Goal: Task Accomplishment & Management: Use online tool/utility

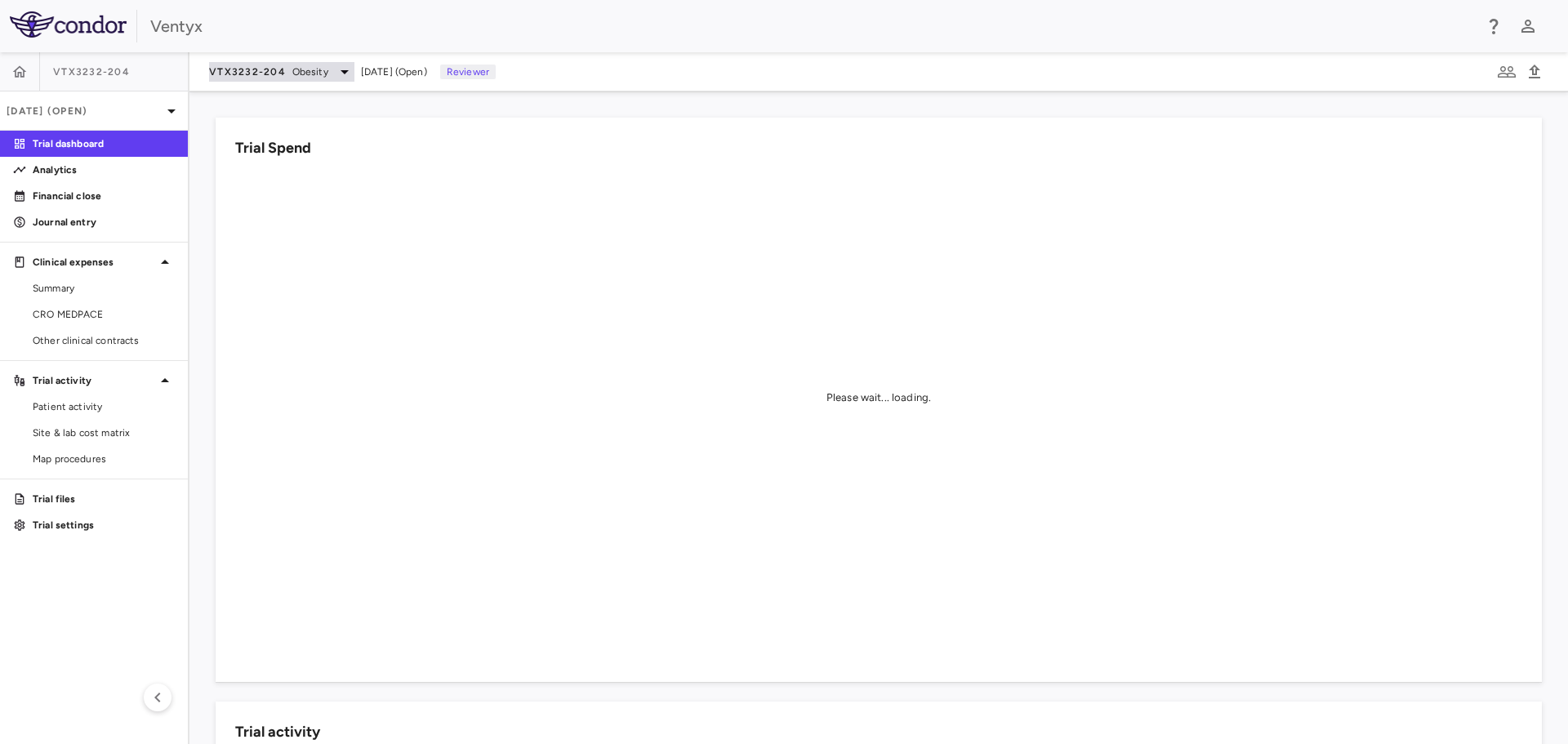
click at [336, 70] on icon at bounding box center [345, 72] width 20 height 20
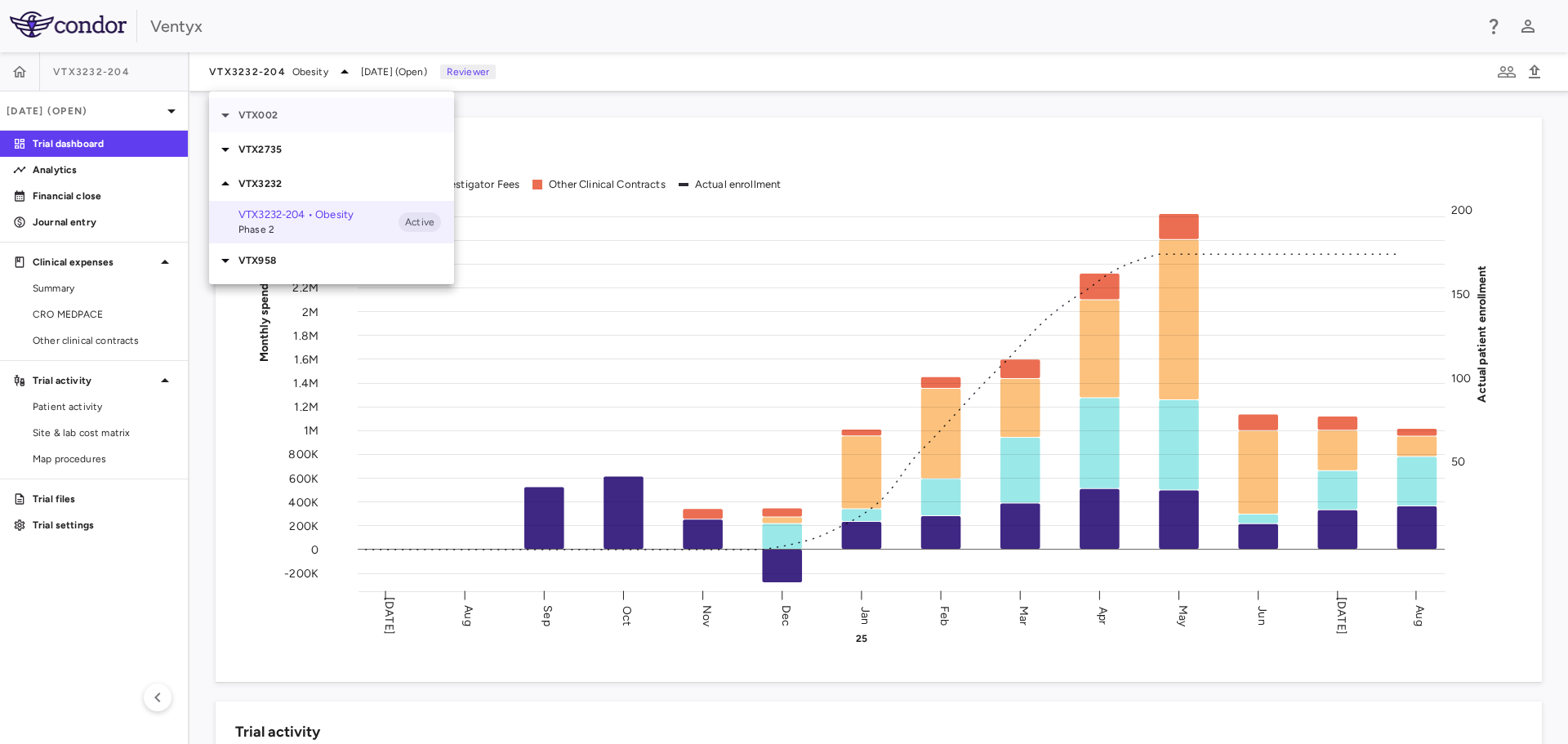
click at [223, 117] on icon at bounding box center [225, 115] width 20 height 20
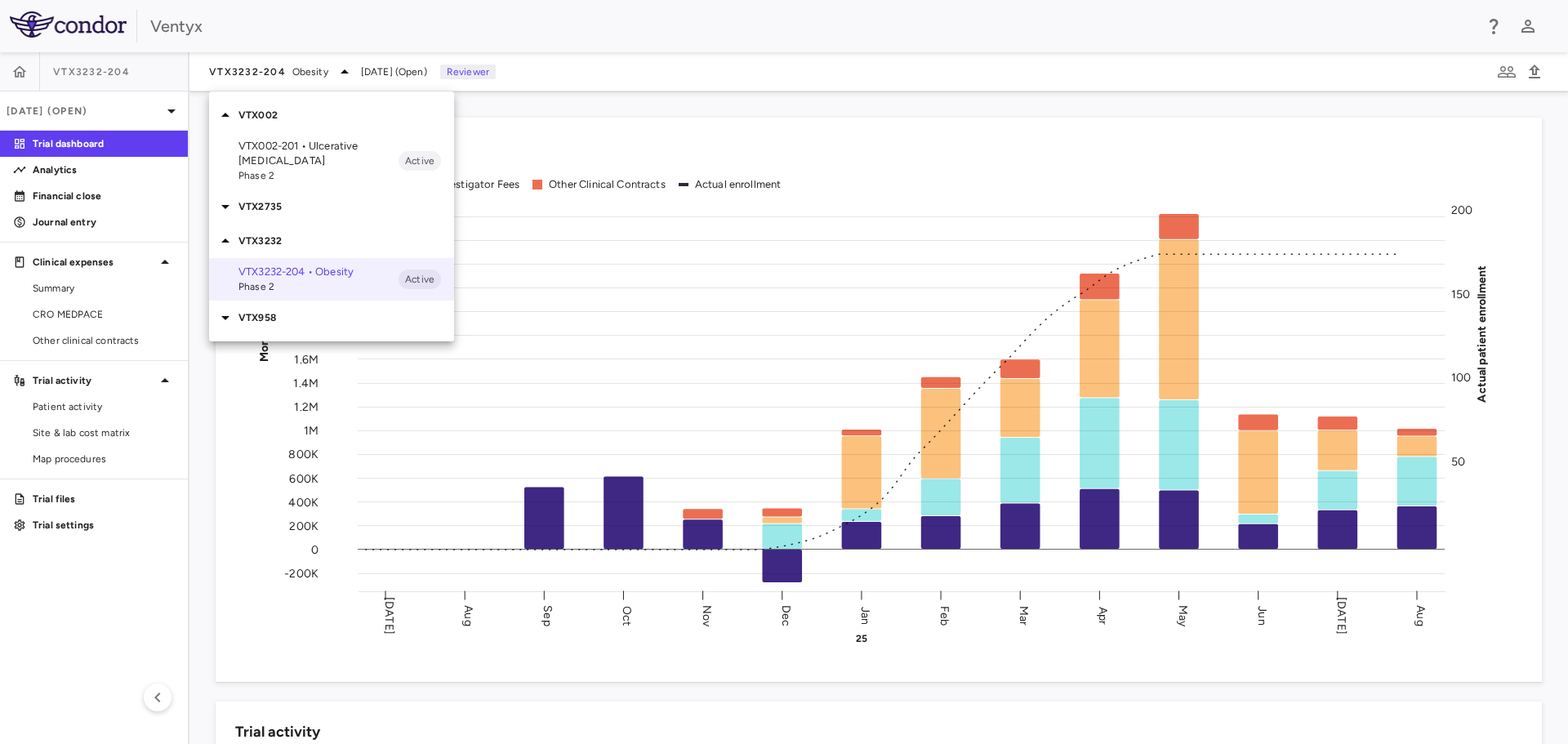
click at [268, 168] on span "Phase 2" at bounding box center [319, 175] width 160 height 15
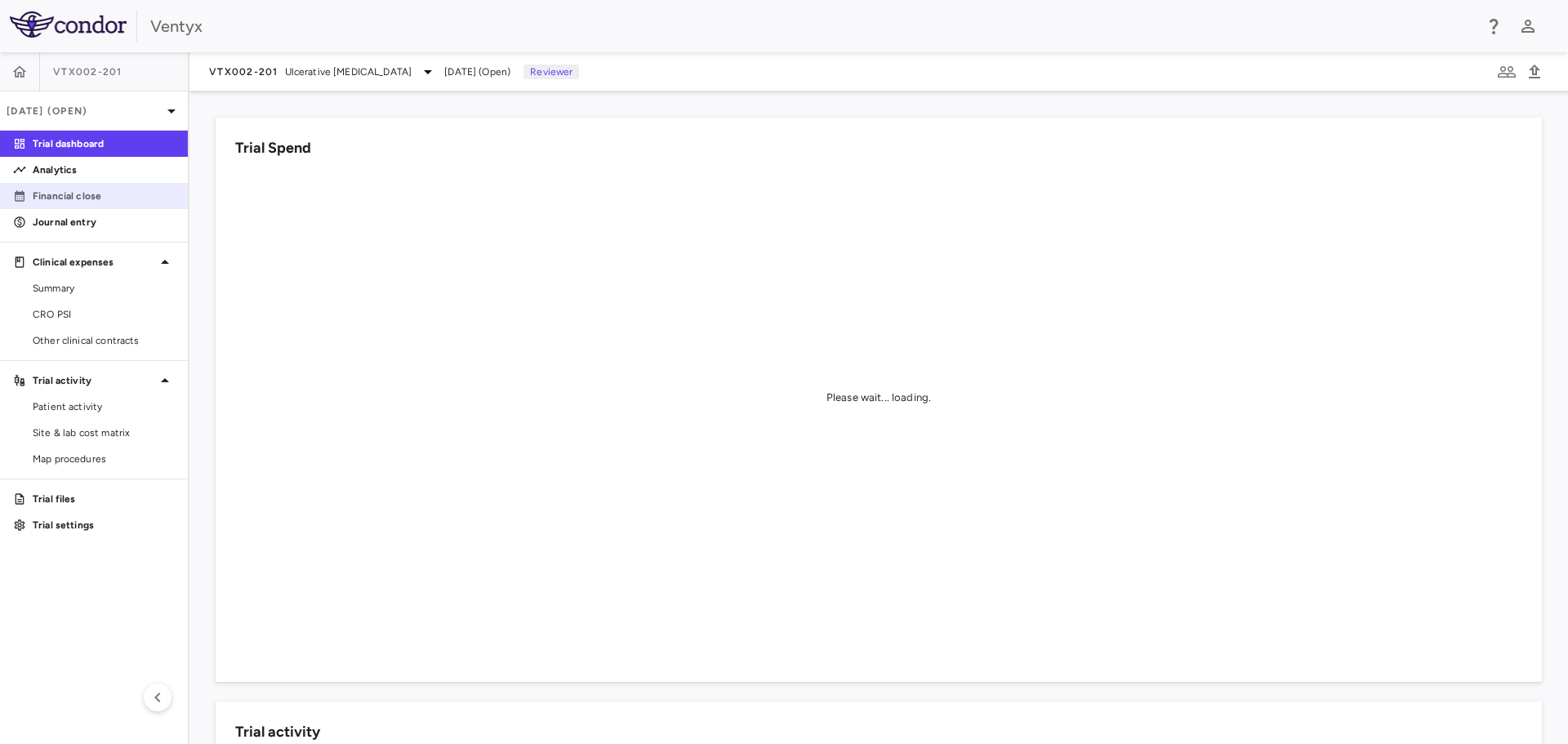
click at [84, 191] on p "Financial close" at bounding box center [103, 196] width 143 height 15
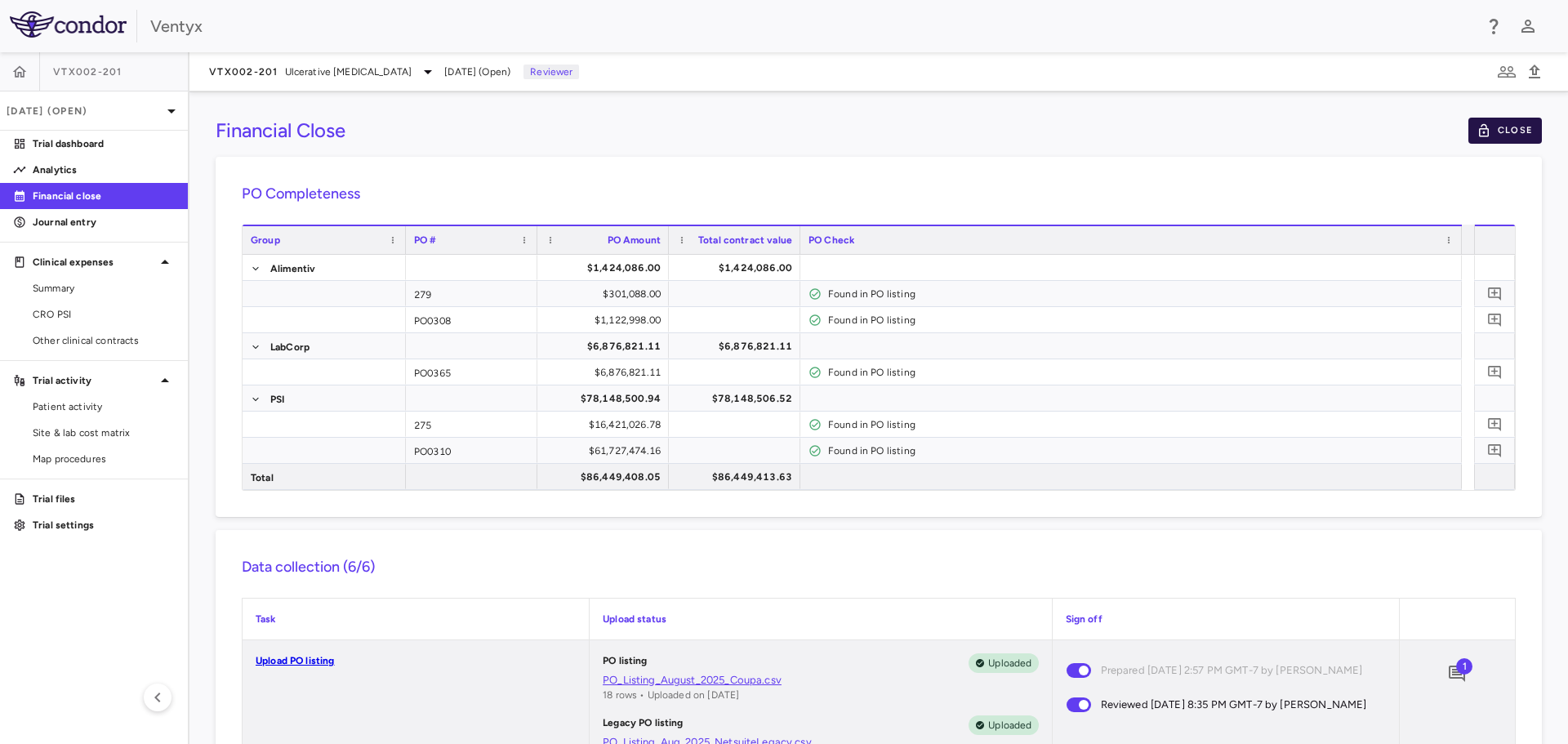
click at [1495, 132] on button "Close" at bounding box center [1504, 131] width 74 height 27
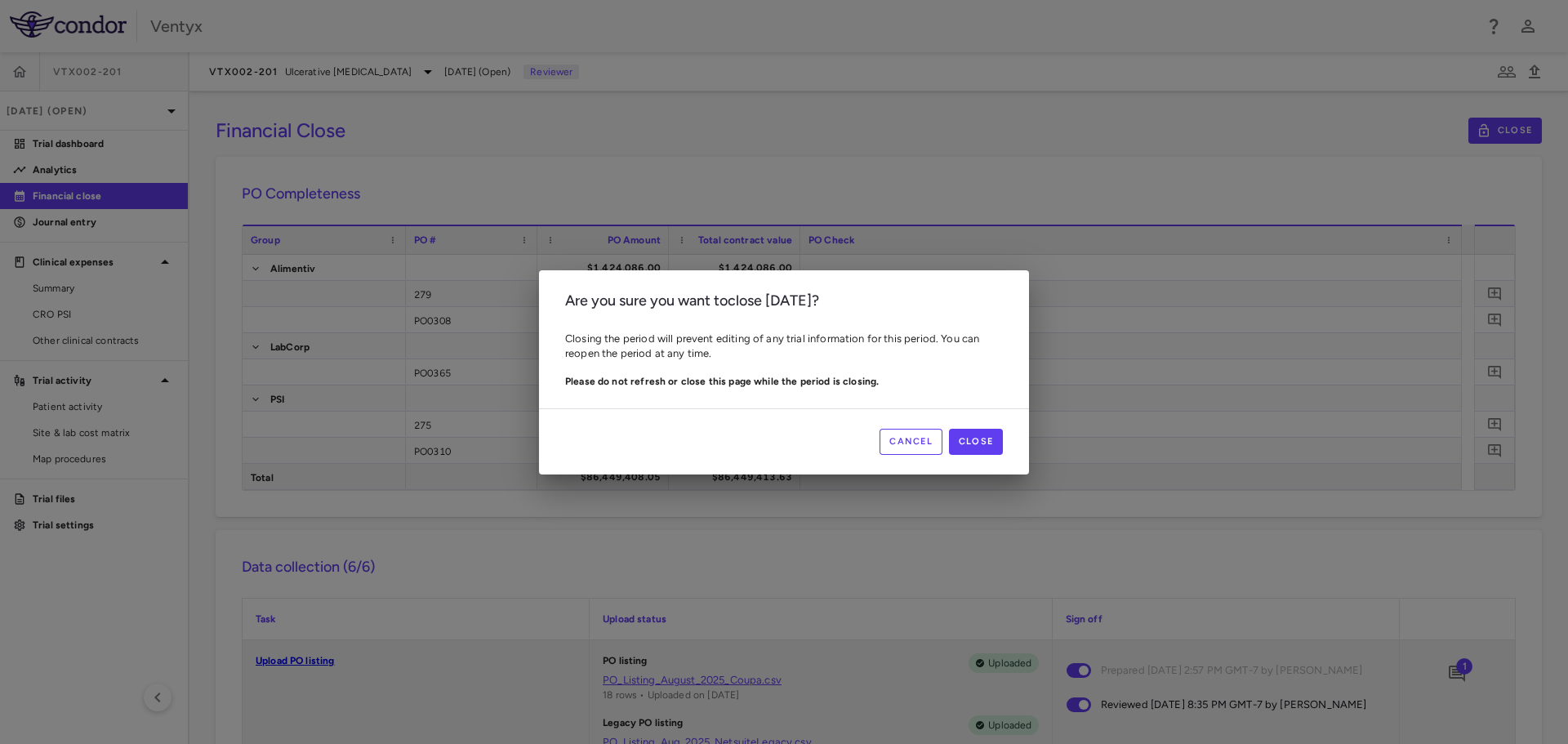
click at [914, 441] on button "Cancel" at bounding box center [911, 441] width 63 height 27
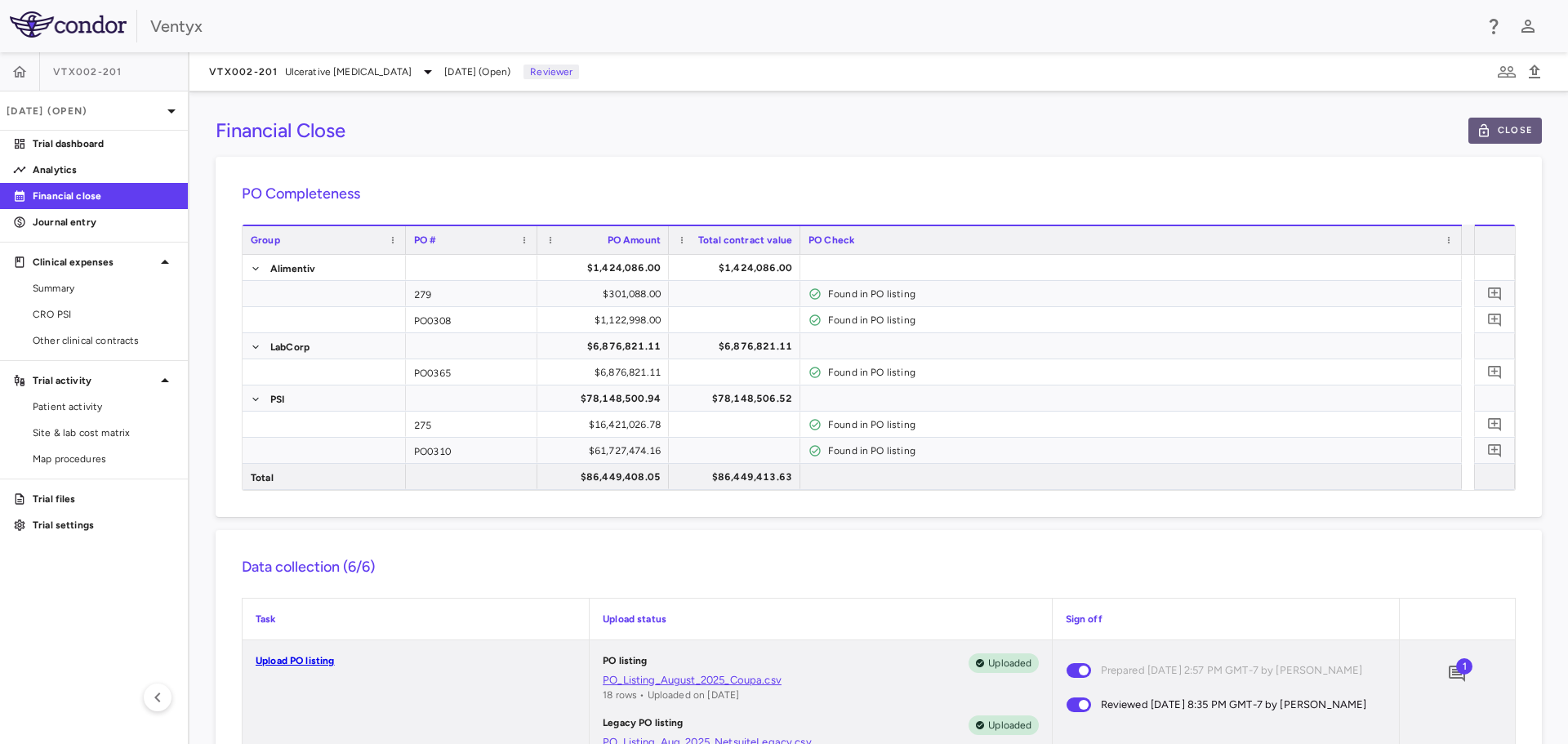
click at [1511, 133] on button "Close" at bounding box center [1504, 131] width 74 height 27
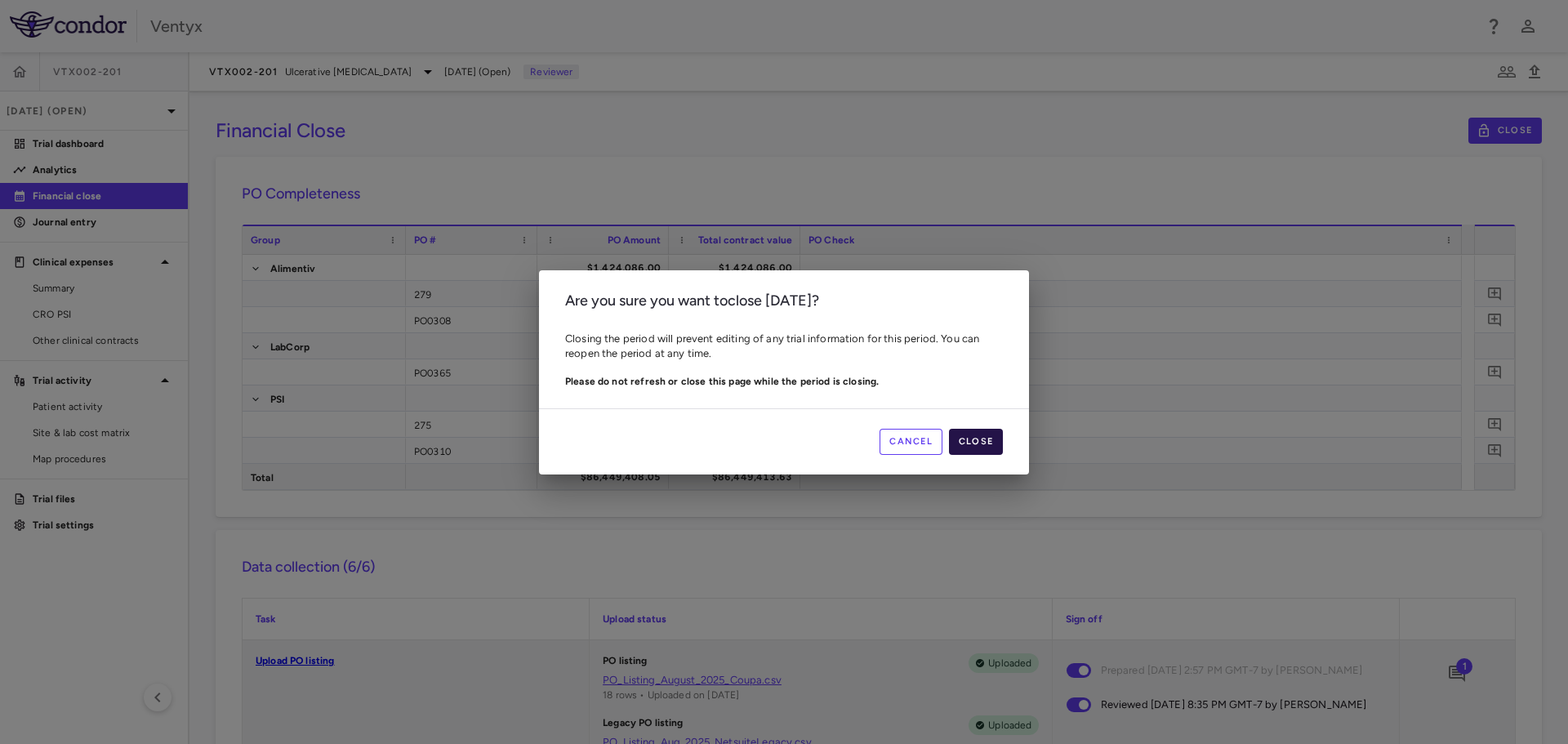
click at [987, 436] on button "Close" at bounding box center [975, 441] width 54 height 27
click at [764, 313] on h2 "Are you sure you want to close Aug 2025 ?" at bounding box center [784, 301] width 490 height 61
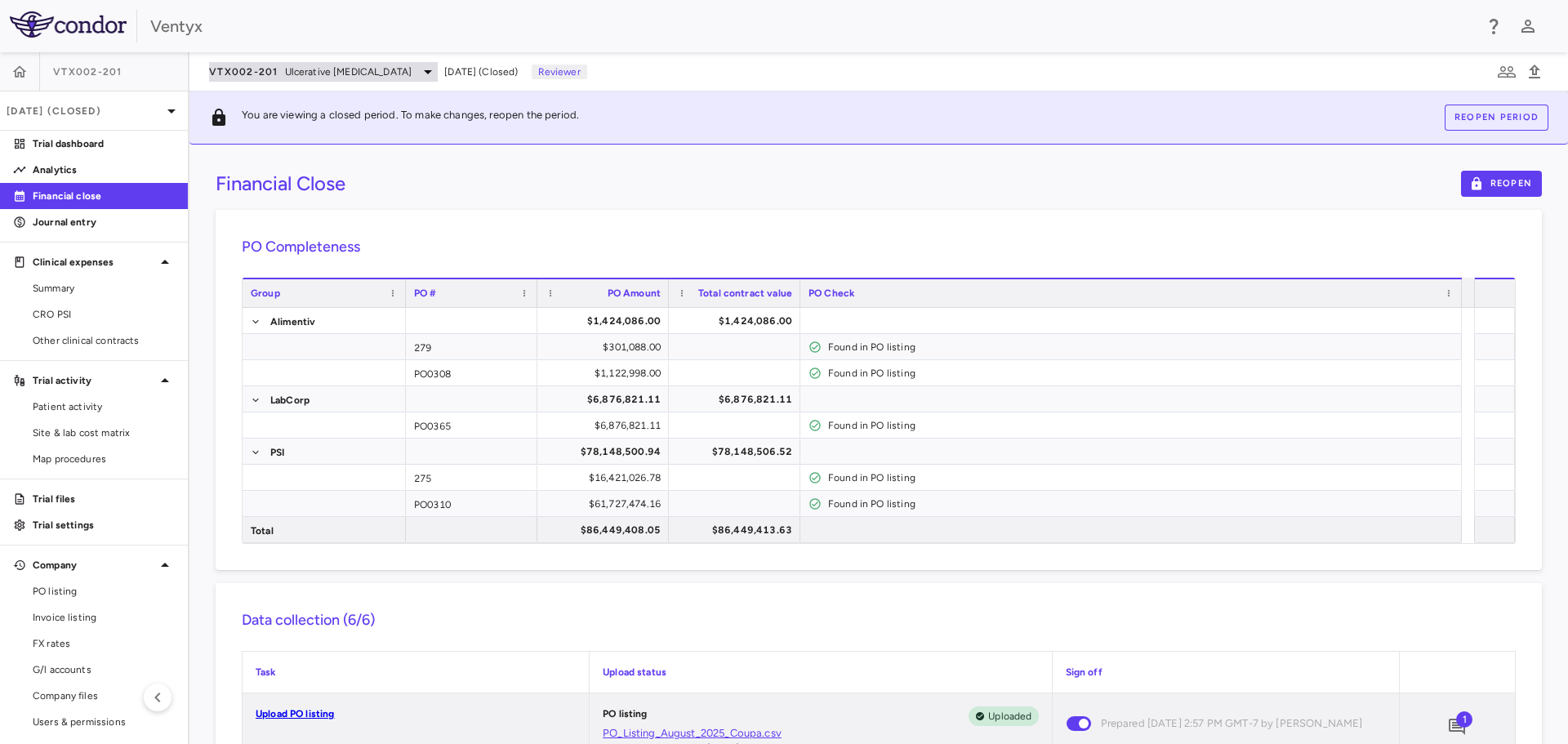
click at [418, 72] on icon at bounding box center [428, 72] width 20 height 20
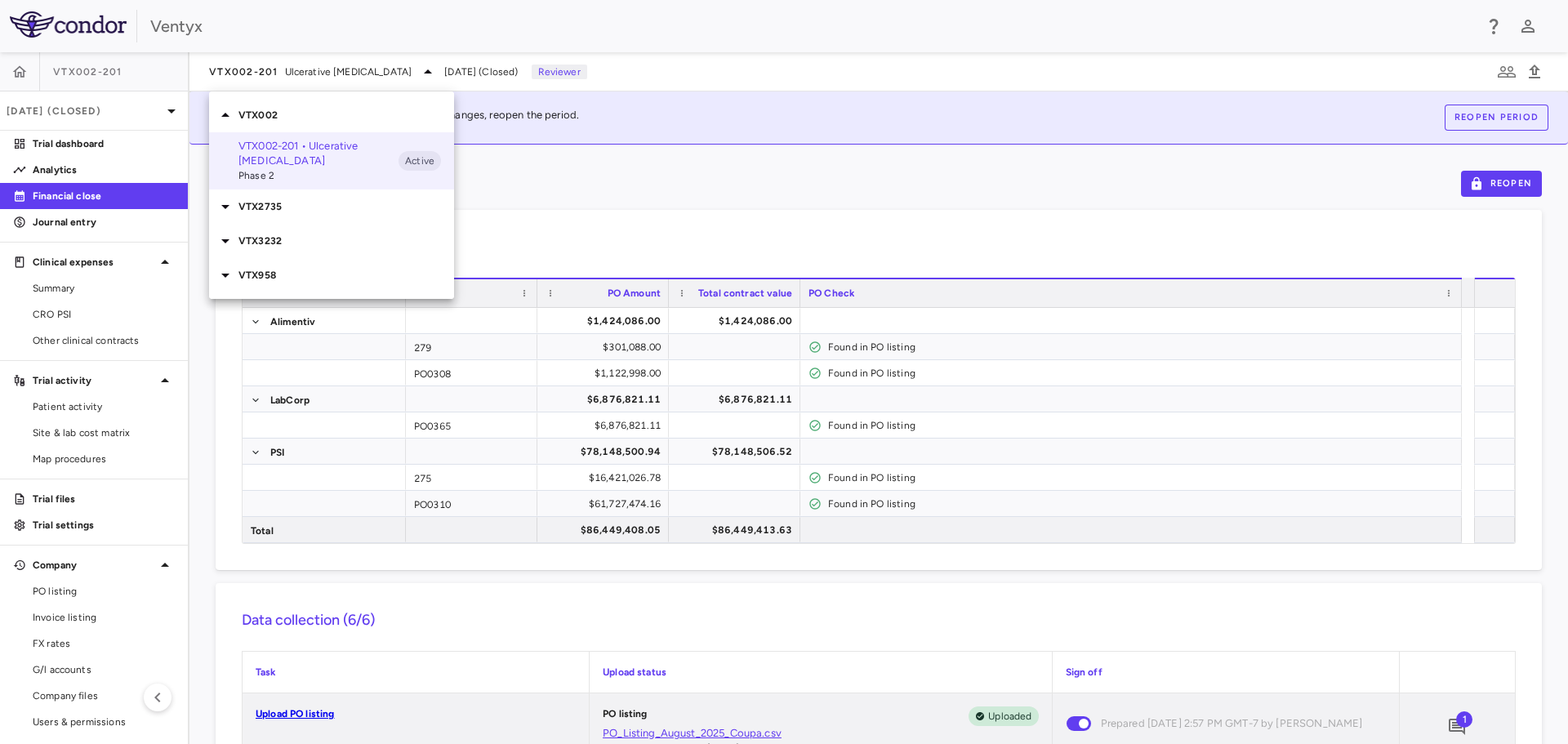
click at [224, 197] on icon at bounding box center [225, 206] width 20 height 20
click at [283, 237] on p "VTX2735-202 • Recurrent Pericarditis" at bounding box center [319, 245] width 160 height 29
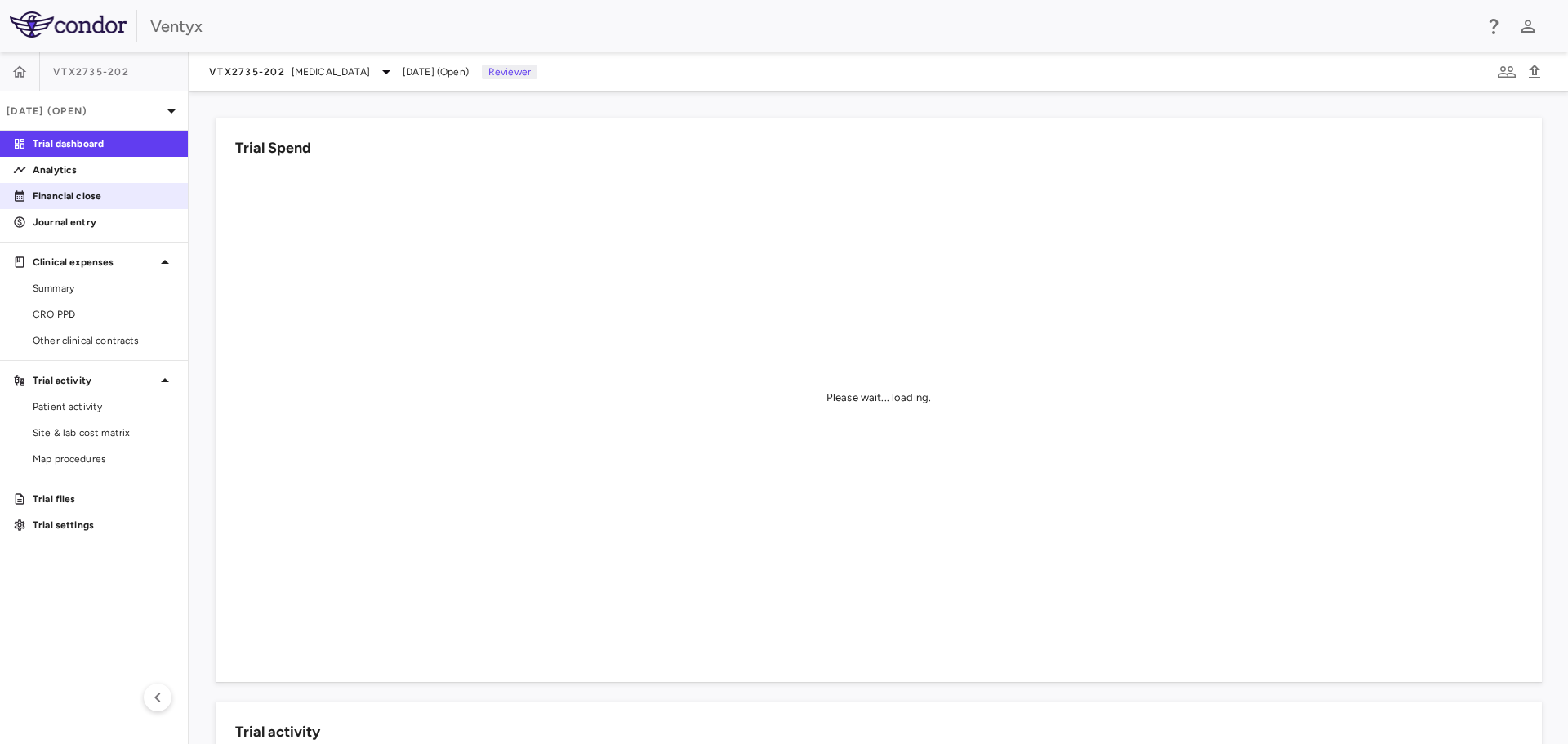
click at [91, 196] on p "Financial close" at bounding box center [103, 196] width 143 height 15
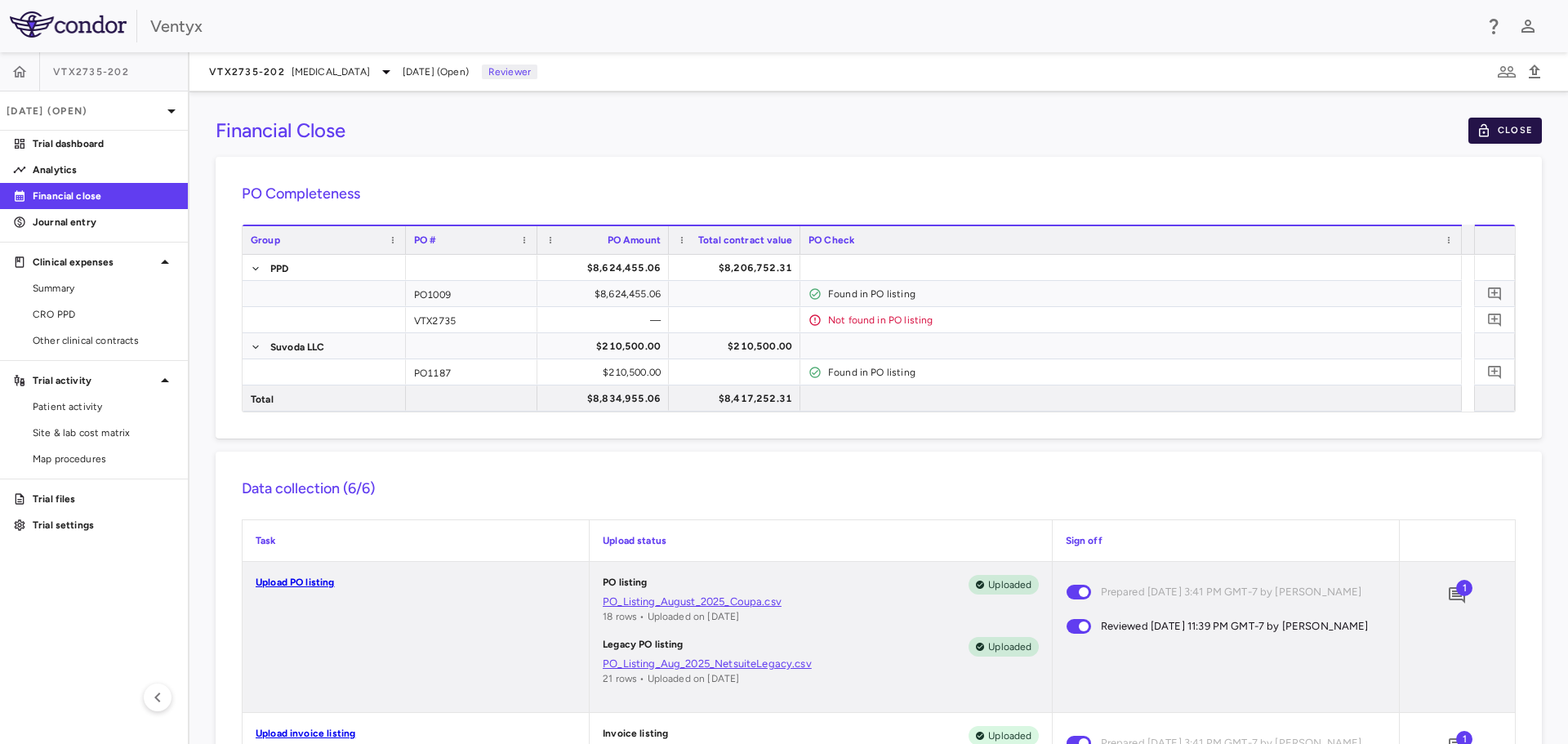
click at [1490, 132] on button "Close" at bounding box center [1504, 131] width 74 height 27
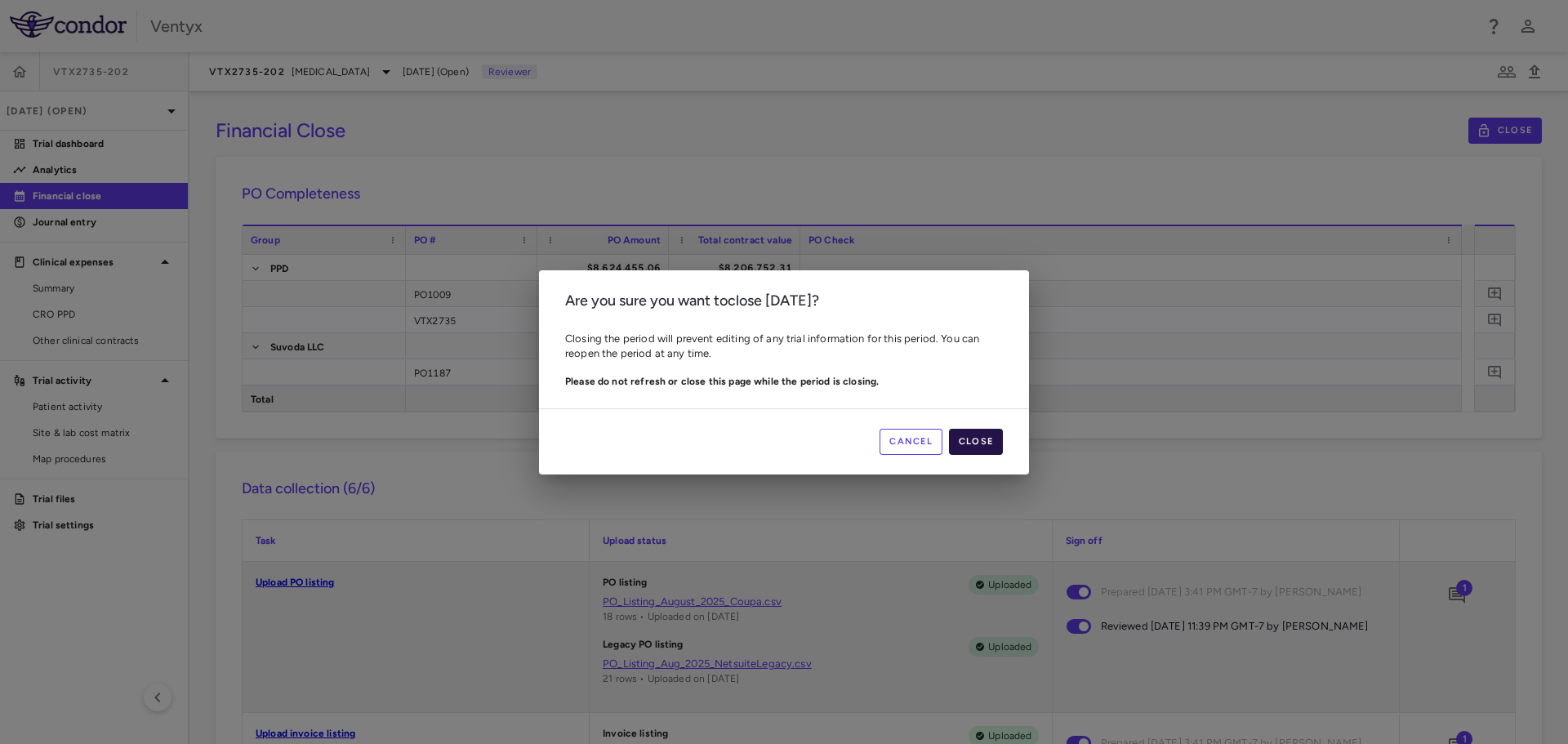
click at [979, 443] on button "Close" at bounding box center [975, 441] width 54 height 27
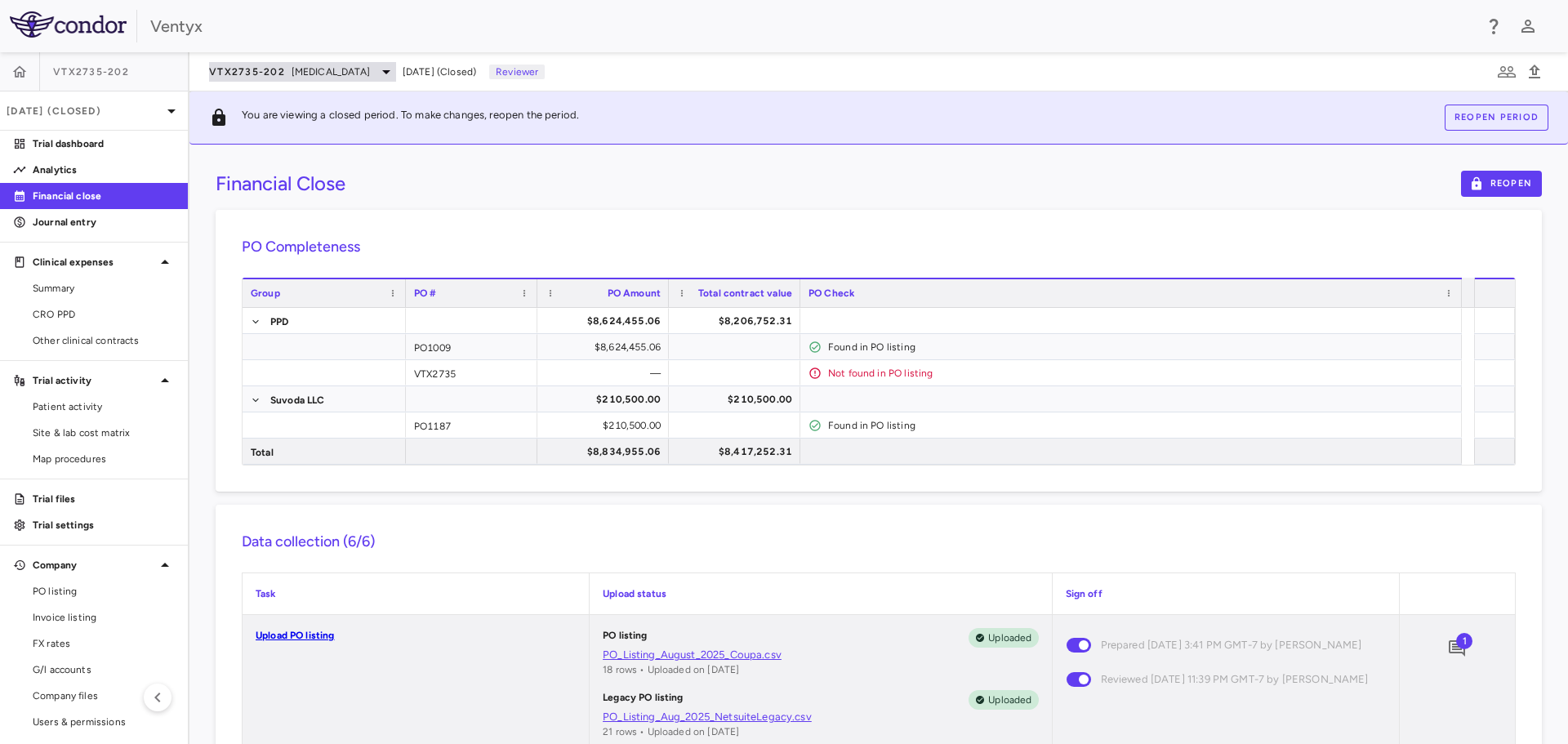
click at [388, 70] on div "VTX2735-202 Recurrent Pericarditis" at bounding box center [303, 72] width 187 height 20
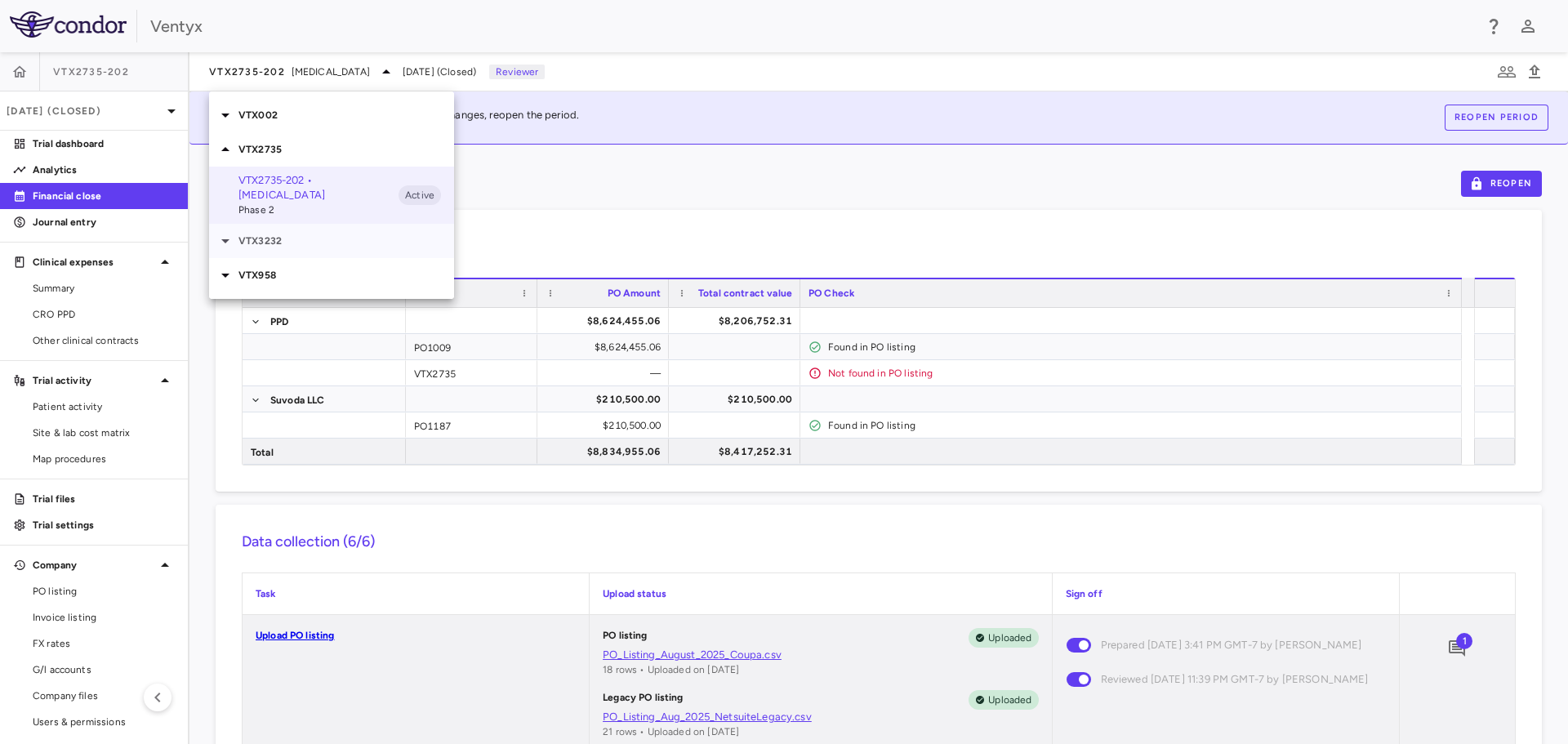
click at [223, 240] on icon at bounding box center [225, 241] width 8 height 4
click at [277, 277] on p "VTX3232-204 • Obesity" at bounding box center [319, 271] width 160 height 15
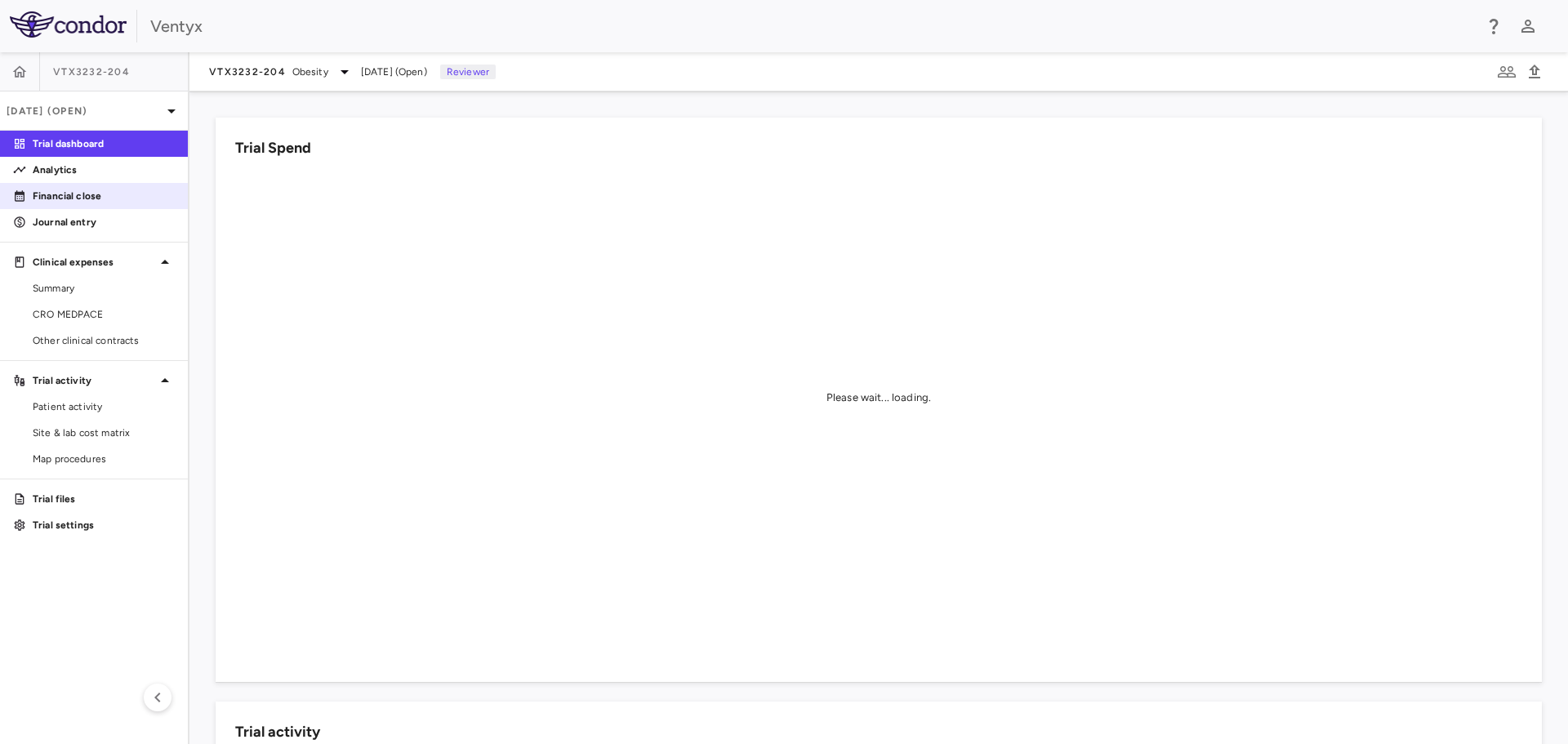
click at [102, 200] on p "Financial close" at bounding box center [103, 196] width 143 height 15
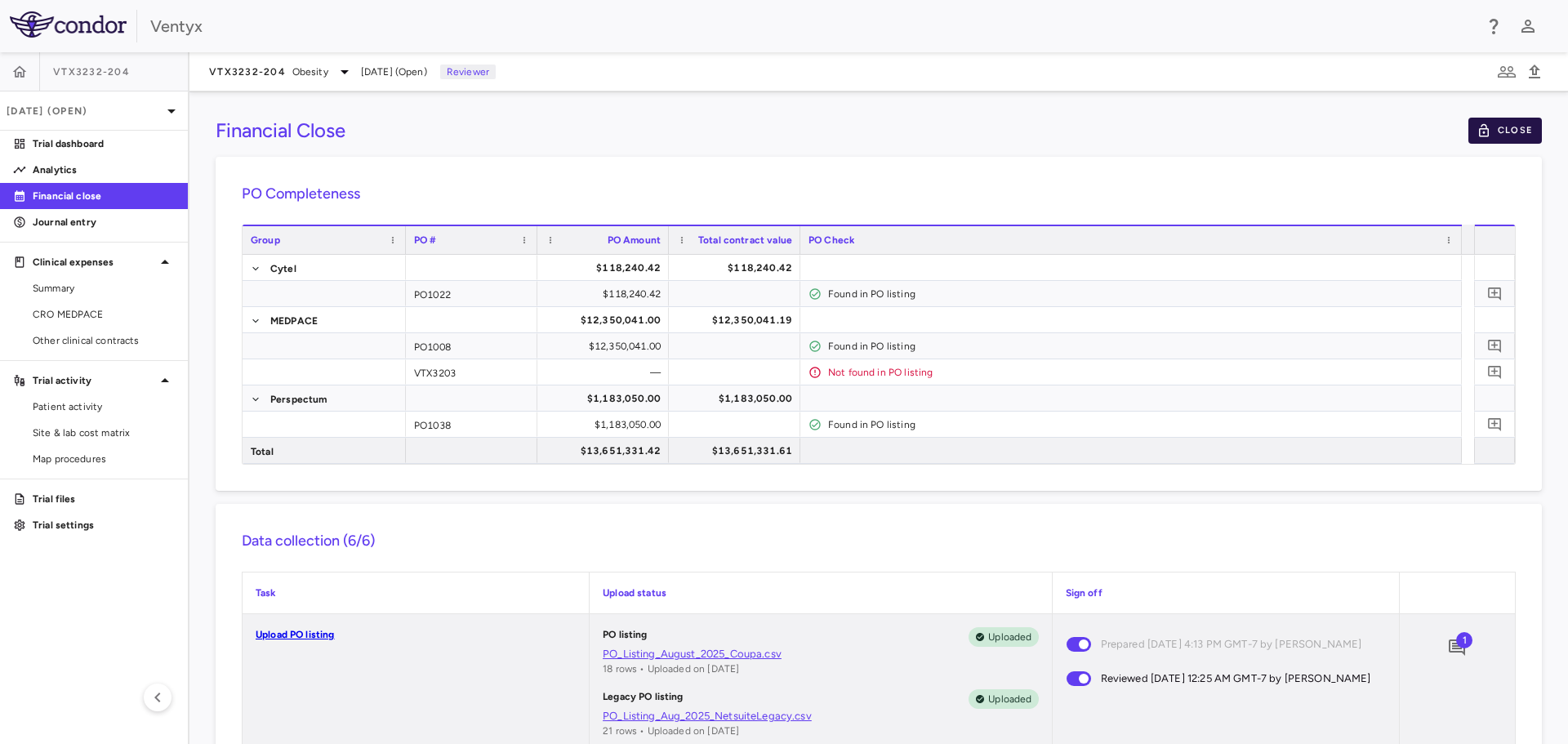
click at [1489, 136] on button "Close" at bounding box center [1504, 131] width 74 height 27
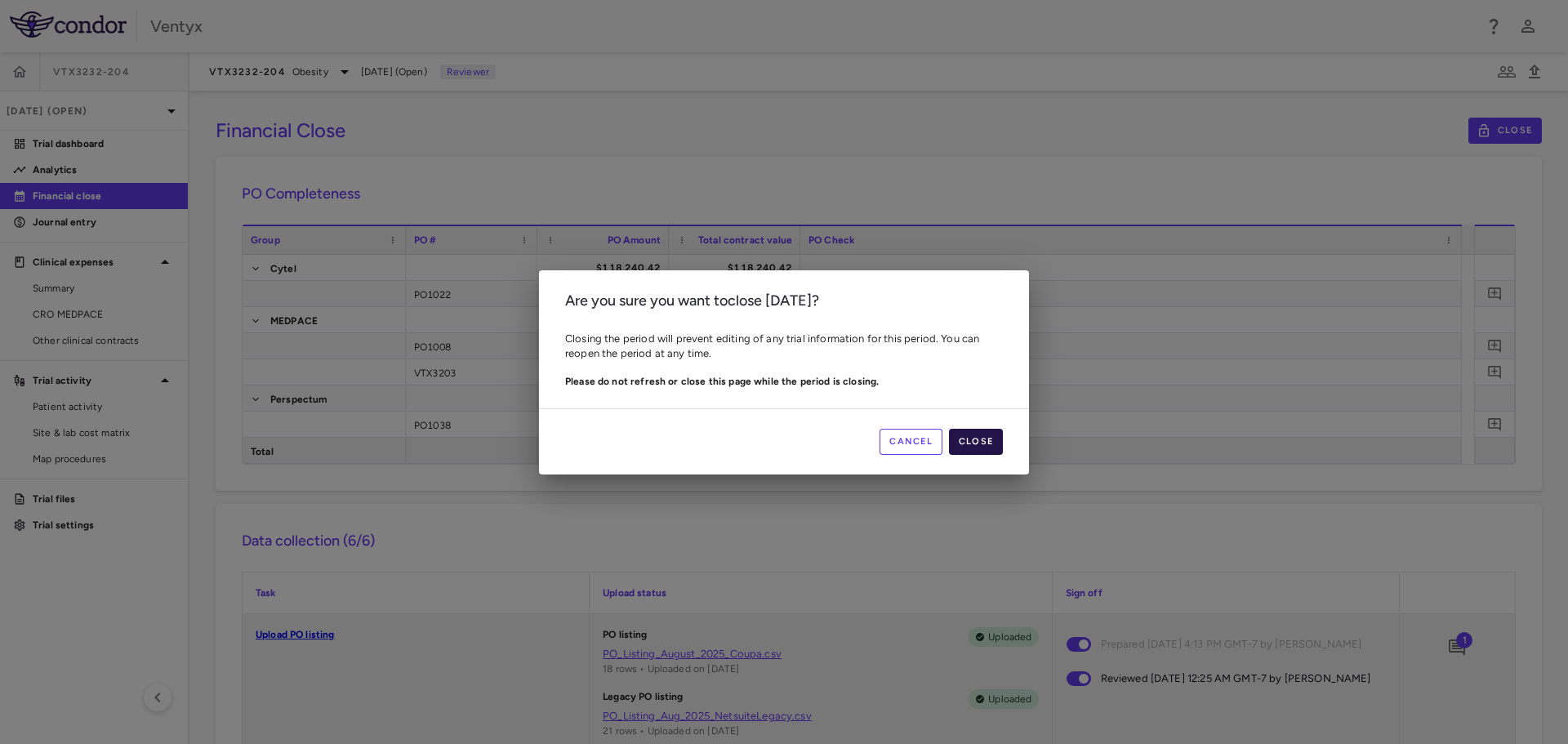
click at [985, 437] on button "Close" at bounding box center [975, 441] width 54 height 27
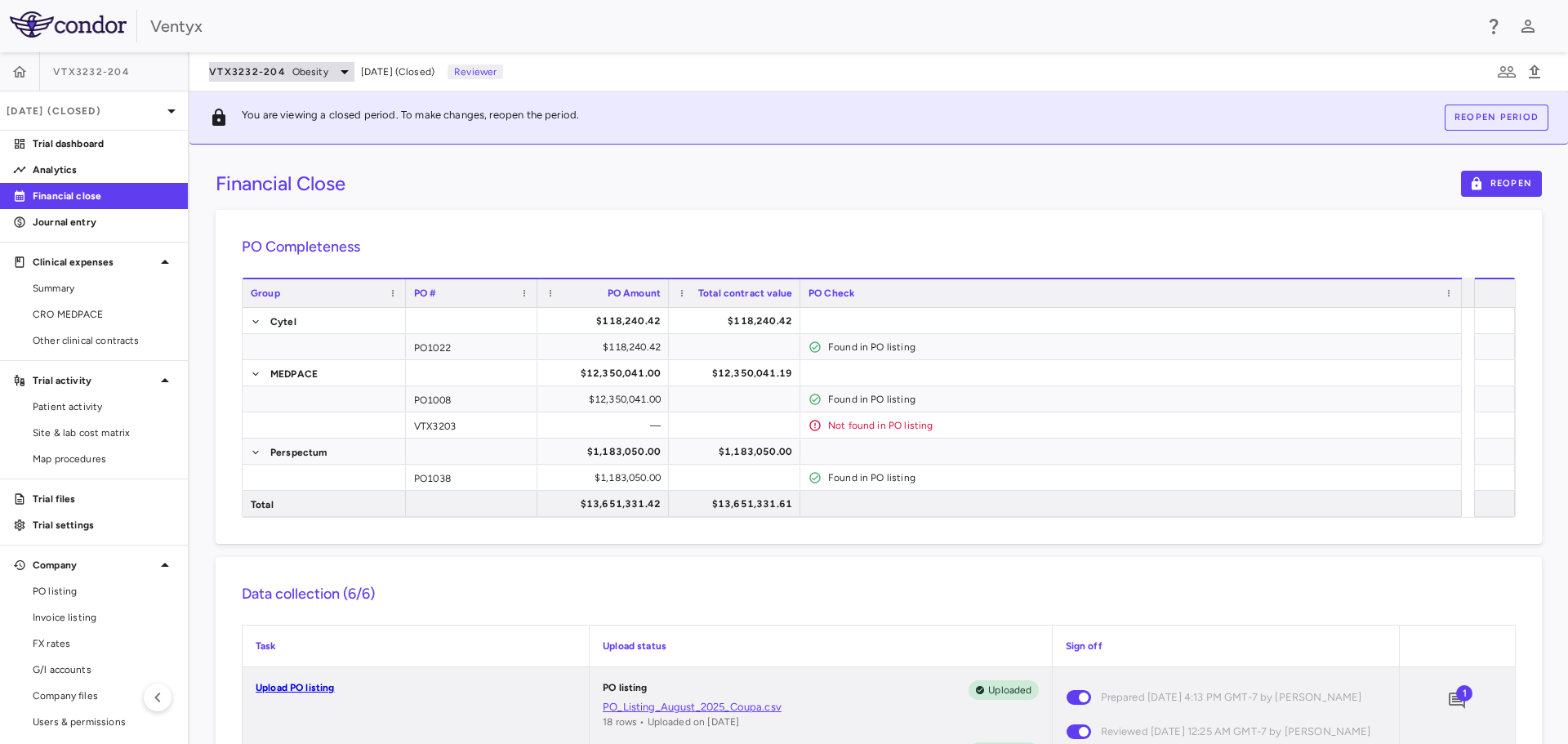
click at [340, 76] on icon at bounding box center [345, 72] width 20 height 20
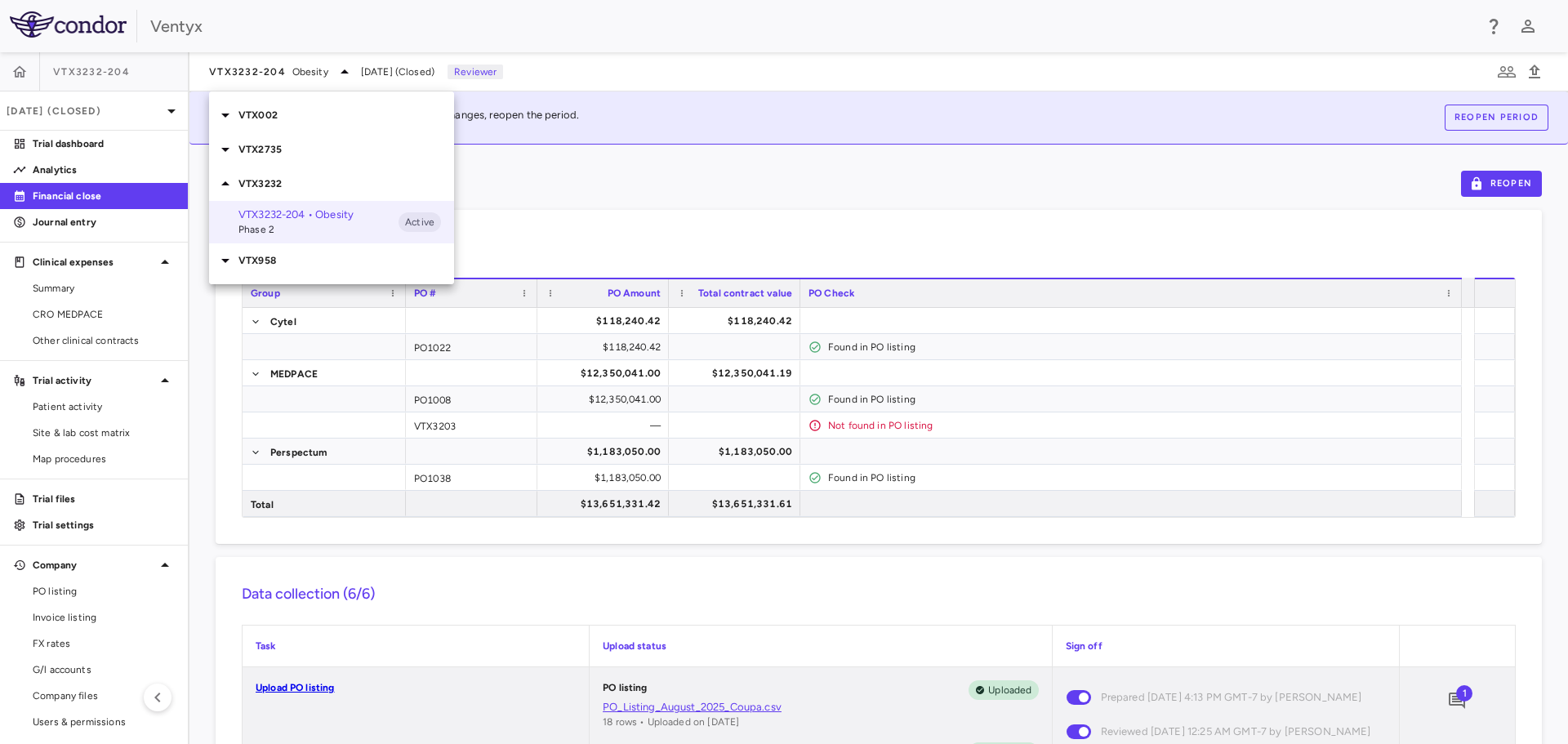
click at [223, 258] on icon at bounding box center [225, 260] width 20 height 20
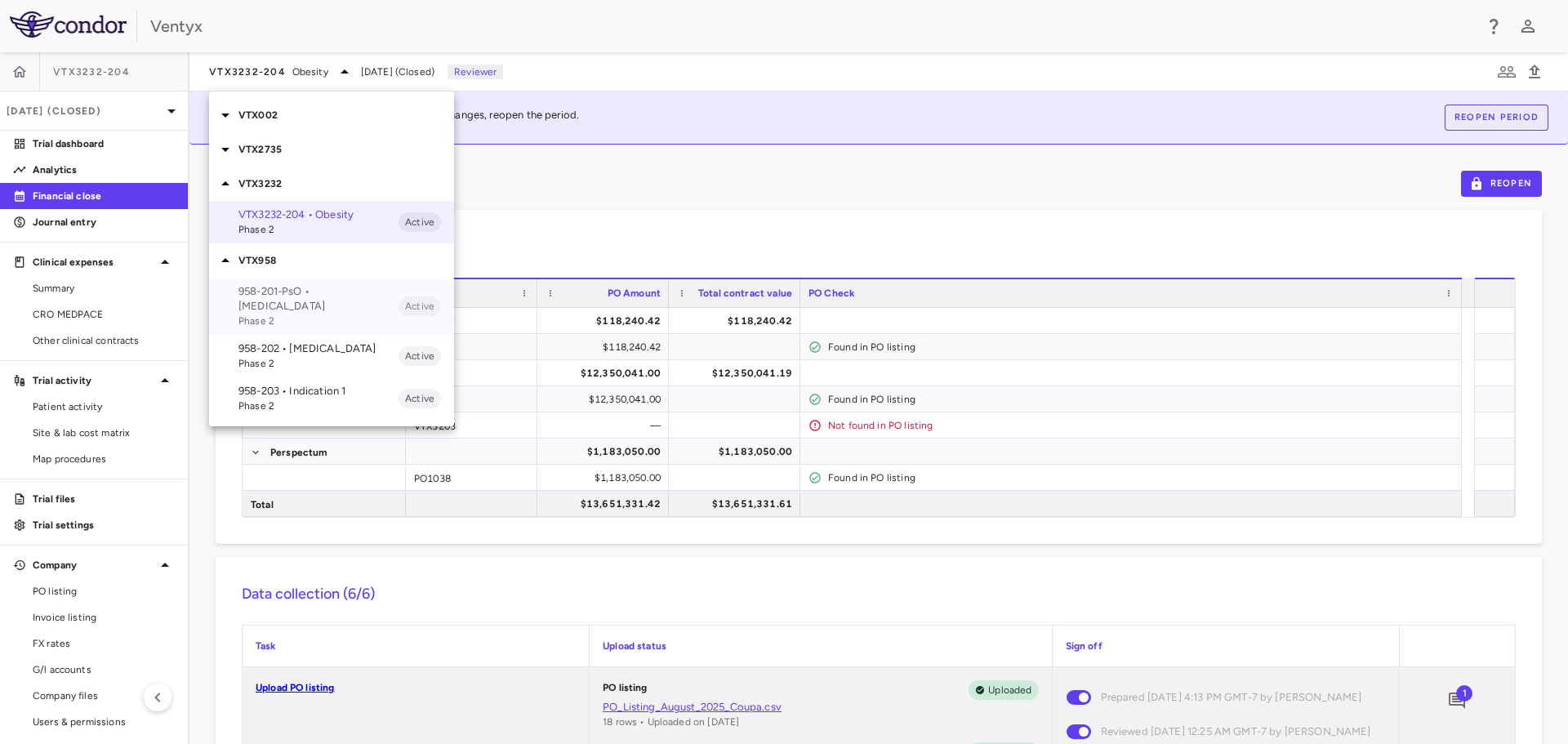
click at [286, 314] on span "Phase 2" at bounding box center [319, 320] width 160 height 15
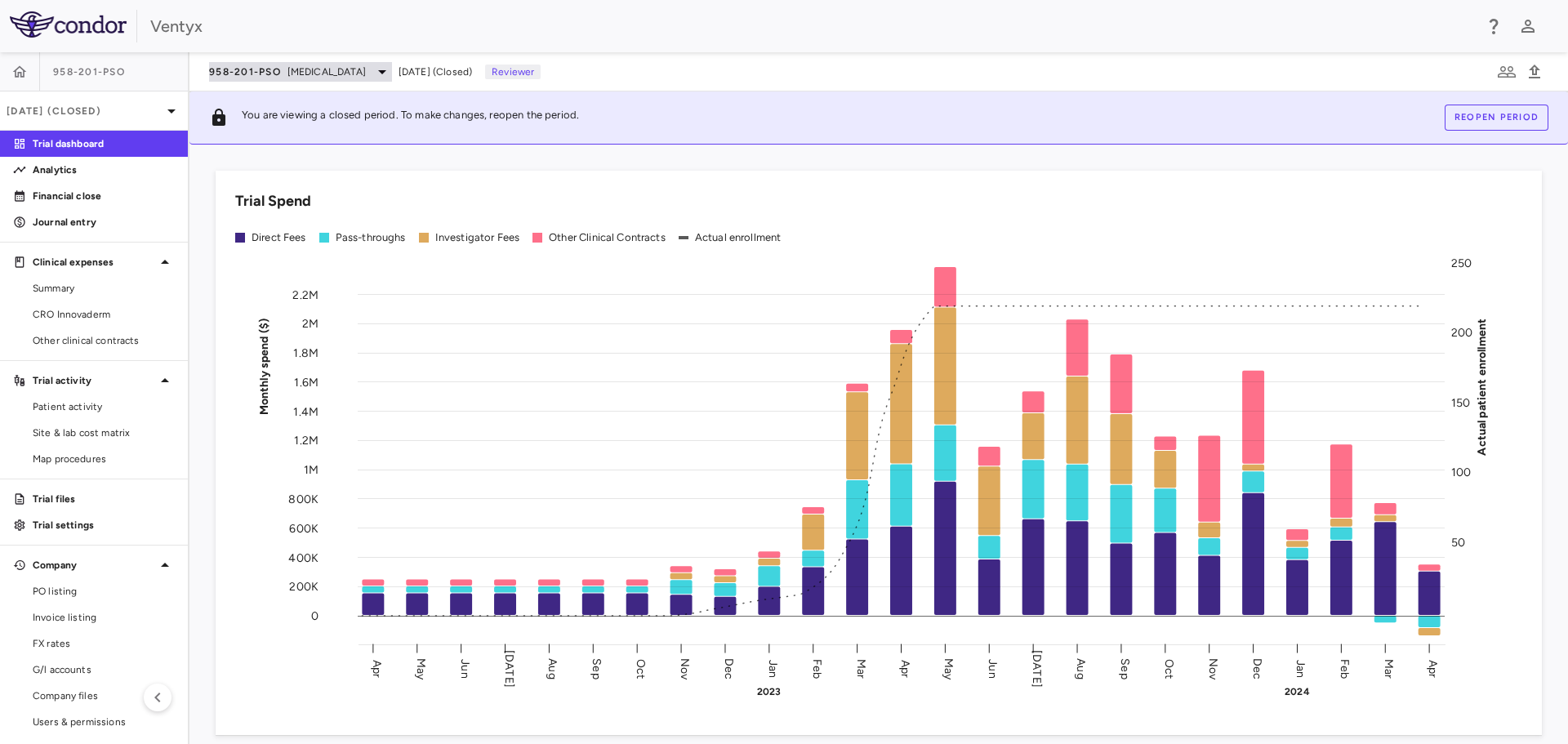
click at [337, 67] on span "autoimmune" at bounding box center [326, 72] width 79 height 15
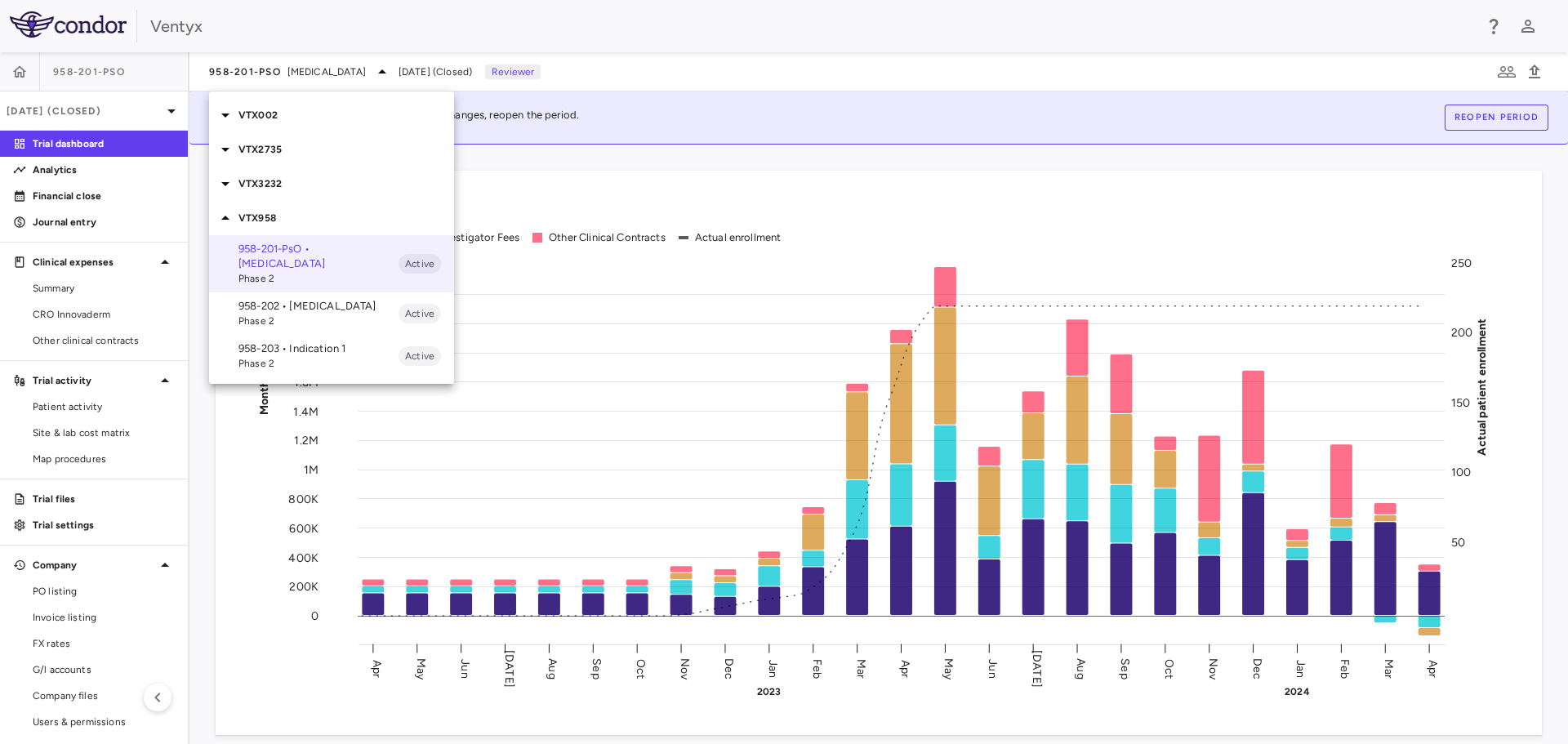
click at [287, 299] on p "958-202 • autoimmune" at bounding box center [319, 306] width 160 height 15
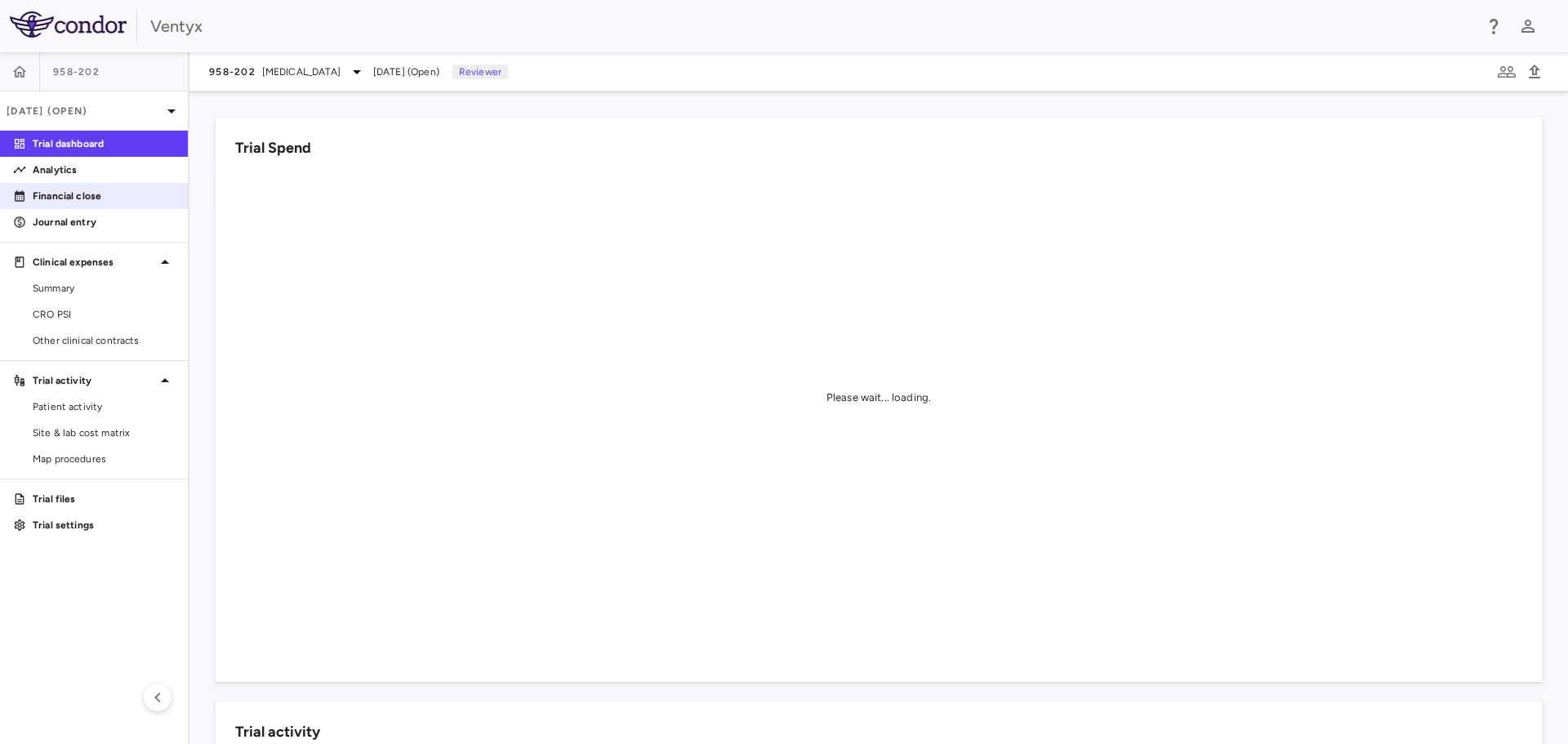
click at [48, 196] on p "Financial close" at bounding box center [103, 196] width 143 height 15
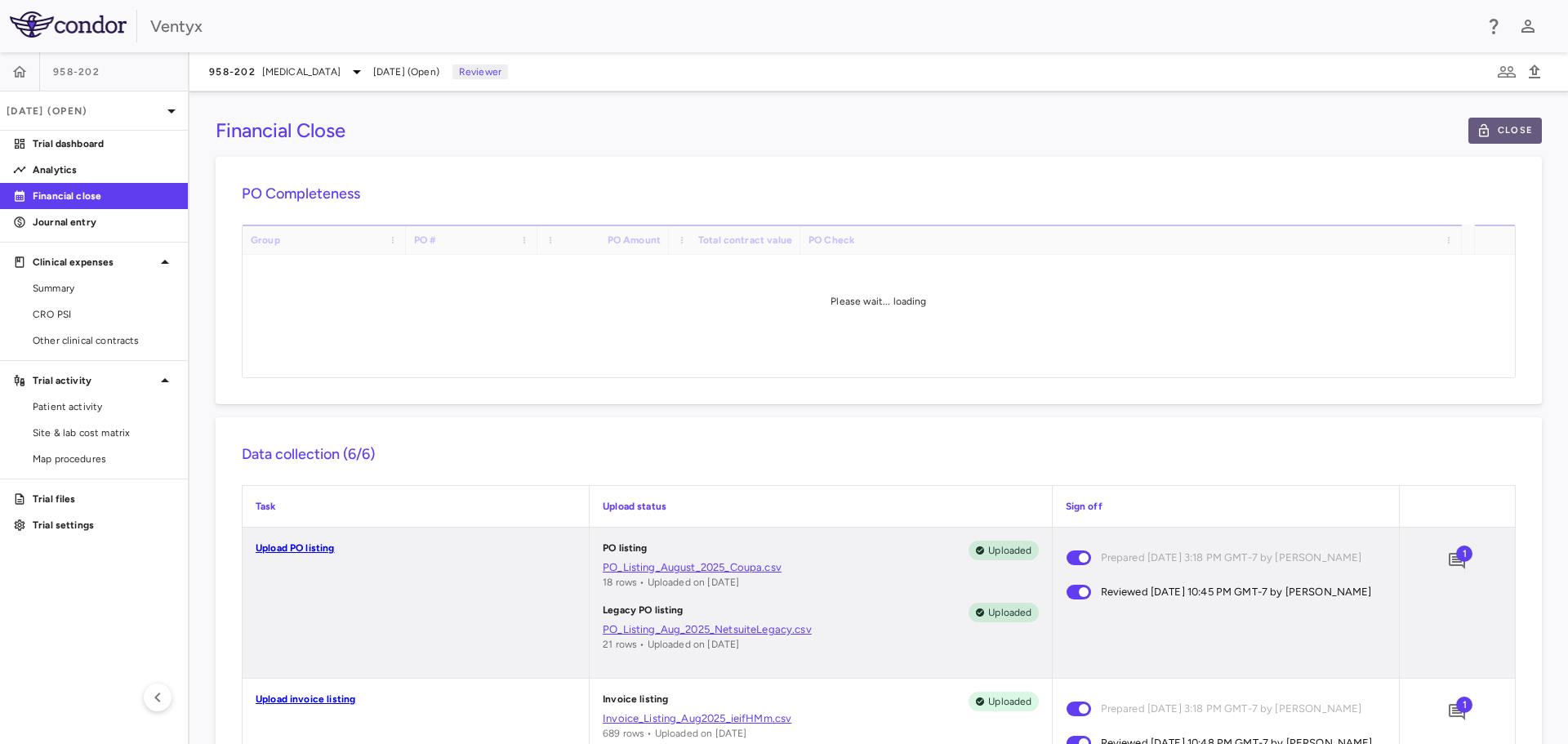
click at [1491, 136] on button "Close" at bounding box center [1504, 131] width 74 height 27
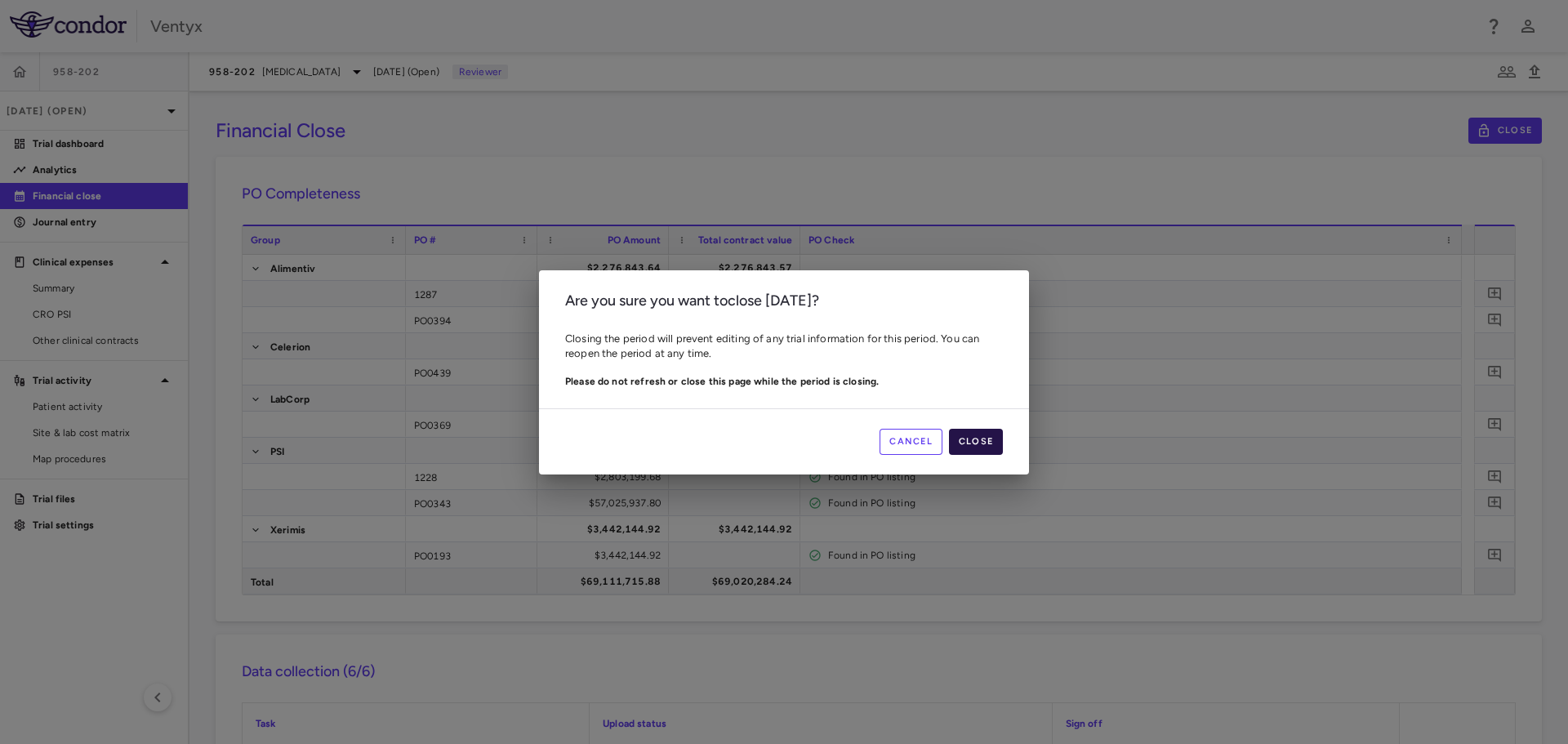
click at [982, 442] on button "Close" at bounding box center [975, 441] width 54 height 27
